Goal: Task Accomplishment & Management: Manage account settings

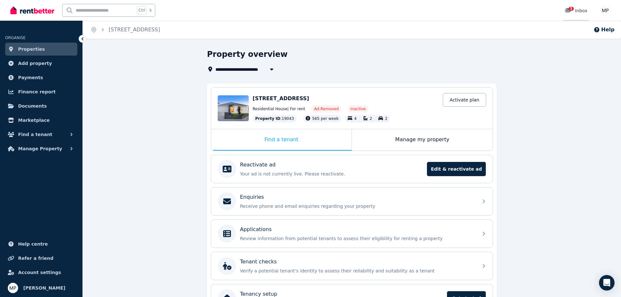
click at [577, 11] on div "3 Inbox" at bounding box center [575, 10] width 23 height 6
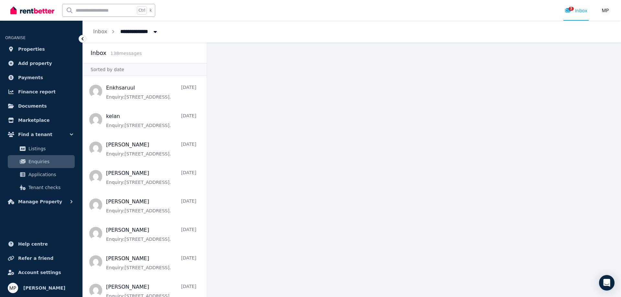
click at [615, 3] on div "Open main menu Ctrl k 3 Inbox Open user menu" at bounding box center [310, 10] width 621 height 21
drag, startPoint x: 610, startPoint y: 6, endPoint x: 607, endPoint y: 8, distance: 4.1
click at [607, 8] on div "Open main menu Ctrl k 3 Inbox Open user menu" at bounding box center [310, 10] width 621 height 21
click at [607, 8] on img "button" at bounding box center [605, 10] width 10 height 10
click at [571, 48] on link "Billing" at bounding box center [565, 48] width 35 height 12
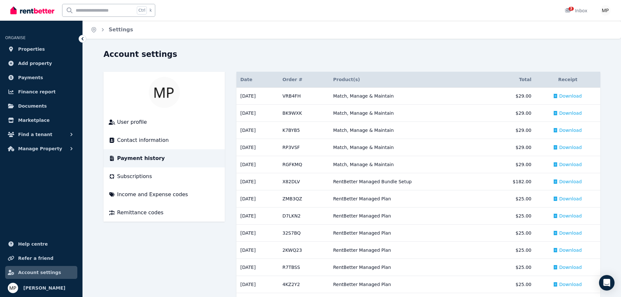
click at [562, 50] on div "Account settings" at bounding box center [349, 55] width 493 height 12
click at [45, 147] on span "Manage Property" at bounding box center [40, 149] width 44 height 8
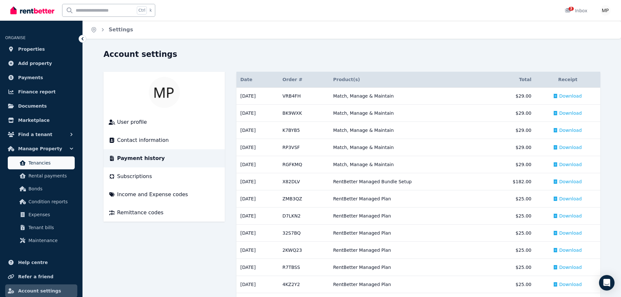
click at [40, 162] on span "Tenancies" at bounding box center [50, 163] width 44 height 8
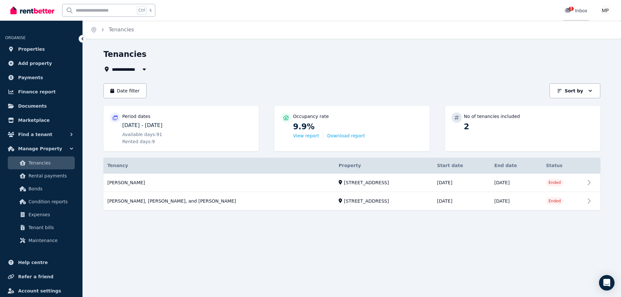
click at [571, 8] on span "3" at bounding box center [570, 9] width 5 height 4
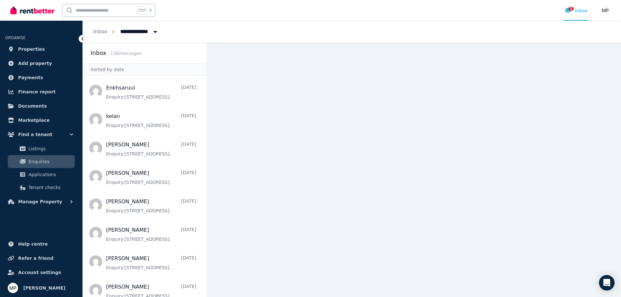
click at [127, 32] on span "All Properties" at bounding box center [141, 31] width 50 height 10
type input "**********"
click at [106, 31] on ol "**********" at bounding box center [126, 32] width 86 height 22
click at [39, 273] on span "Account settings" at bounding box center [39, 273] width 43 height 8
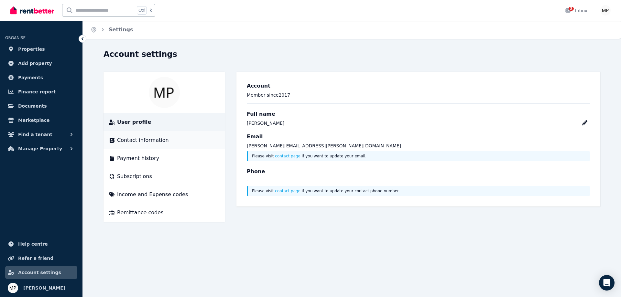
click at [159, 140] on span "Contact information" at bounding box center [143, 140] width 52 height 8
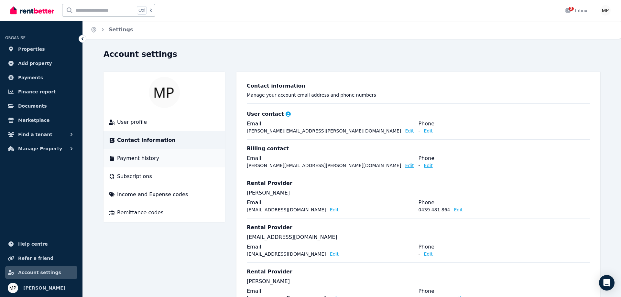
click at [146, 159] on span "Payment history" at bounding box center [138, 159] width 42 height 8
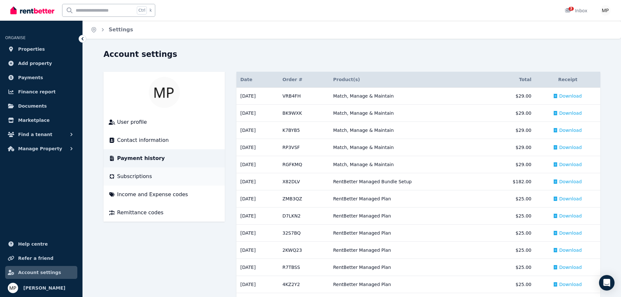
click at [141, 176] on span "Subscriptions" at bounding box center [134, 177] width 35 height 8
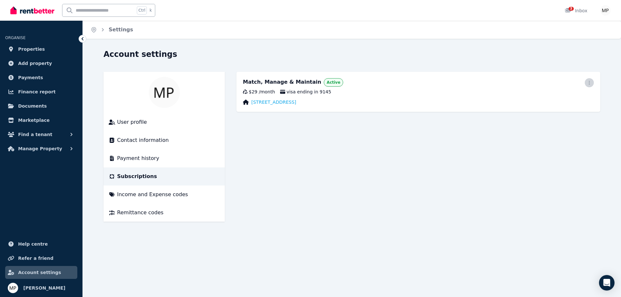
click at [589, 82] on icon "button" at bounding box center [588, 83] width 1 height 4
click at [535, 117] on span "Cancel plan" at bounding box center [559, 121] width 57 height 8
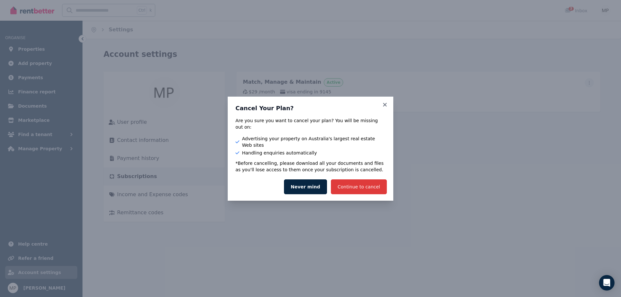
click at [375, 181] on button "Continue to cancel" at bounding box center [359, 186] width 56 height 15
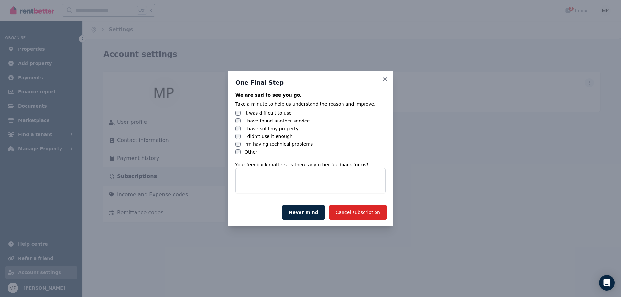
click at [266, 130] on label "I have sold my property" at bounding box center [271, 128] width 54 height 6
click at [319, 183] on textarea at bounding box center [310, 180] width 150 height 25
click at [355, 210] on button "Cancel subscription" at bounding box center [358, 212] width 58 height 15
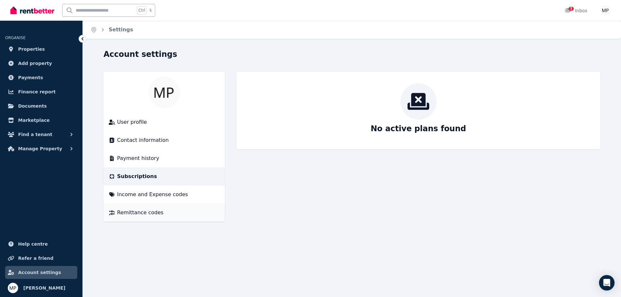
click at [149, 209] on span "Remittance codes" at bounding box center [140, 213] width 46 height 8
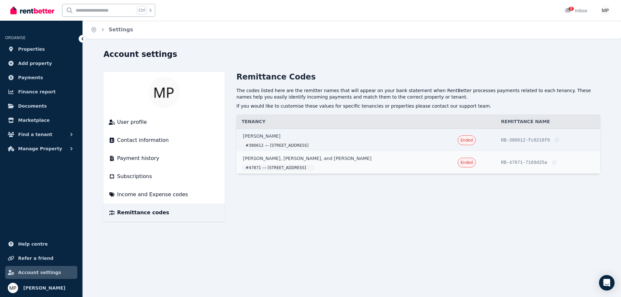
click at [266, 224] on div "Account settings User profile Contact information Payment history Subscriptions…" at bounding box center [352, 141] width 538 height 184
click at [38, 48] on span "Properties" at bounding box center [31, 49] width 27 height 8
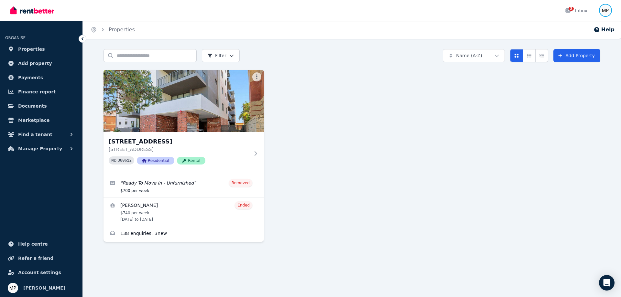
click at [604, 11] on img "button" at bounding box center [605, 10] width 10 height 10
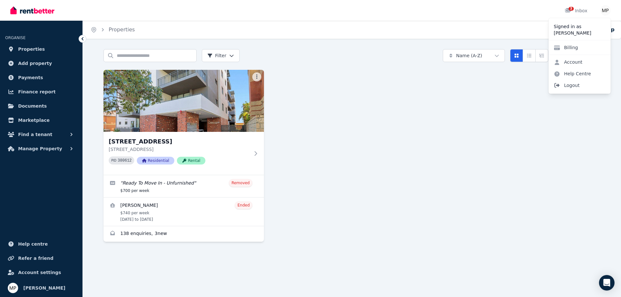
click at [580, 84] on span "Logout" at bounding box center [579, 86] width 62 height 12
